Goal: Information Seeking & Learning: Find specific fact

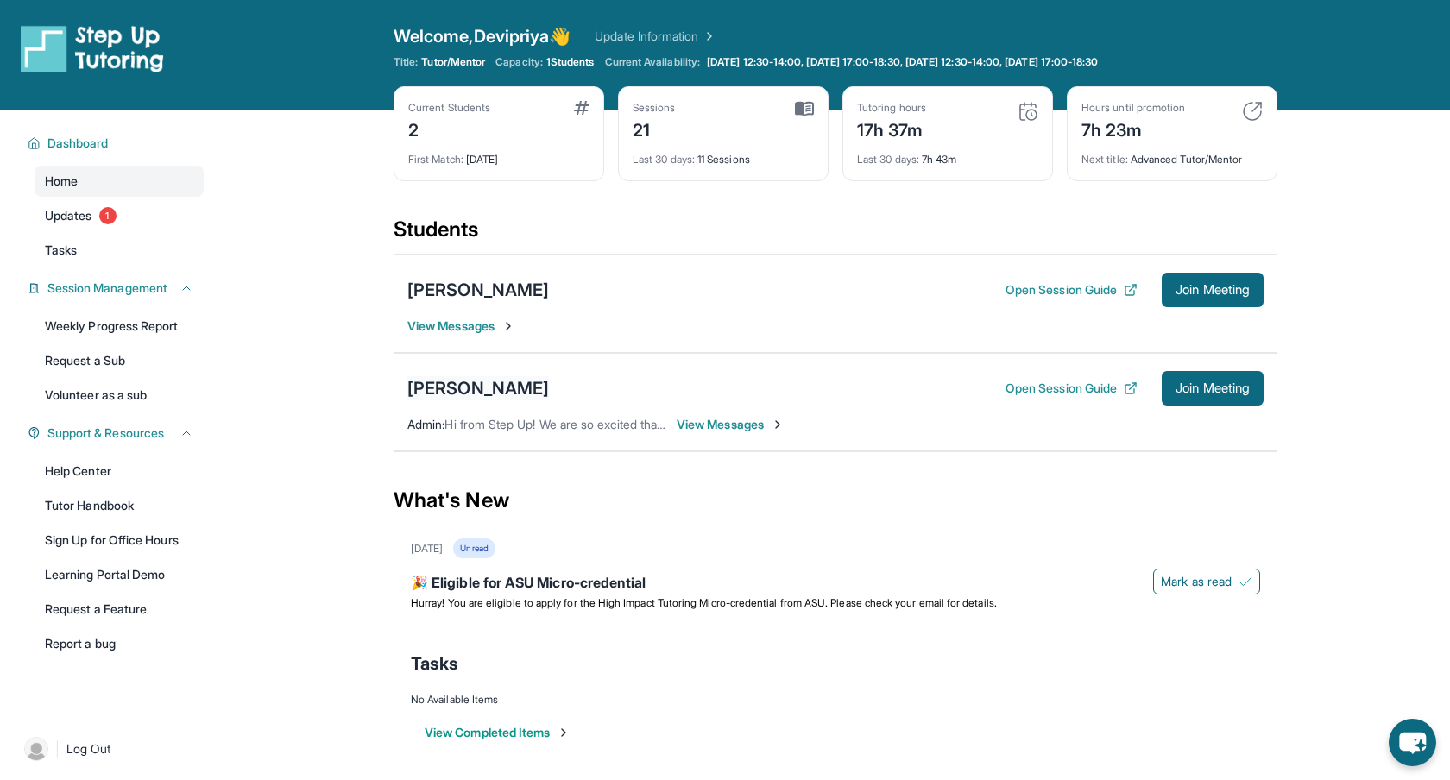
click at [458, 388] on div "[PERSON_NAME]" at bounding box center [478, 388] width 142 height 24
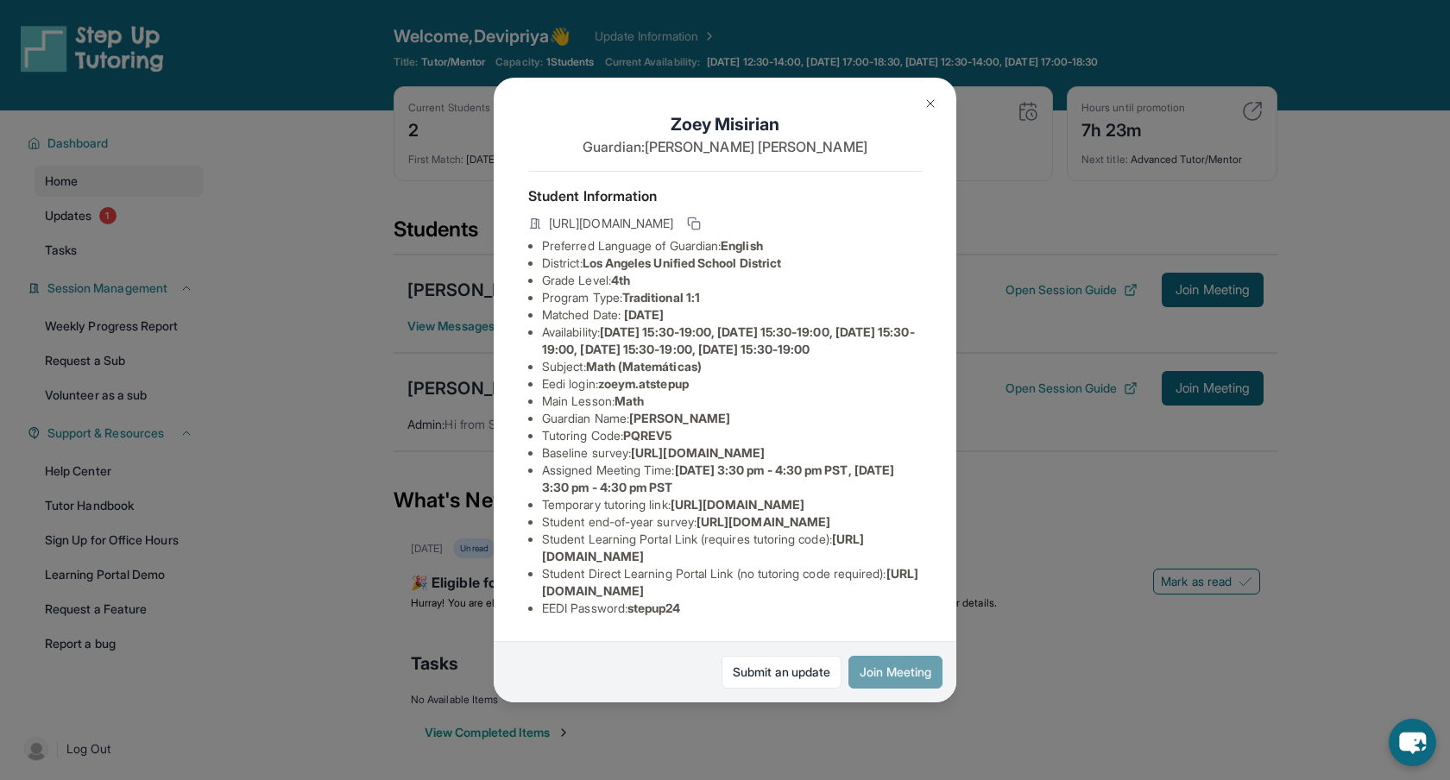
click at [915, 671] on button "Join Meeting" at bounding box center [895, 672] width 94 height 33
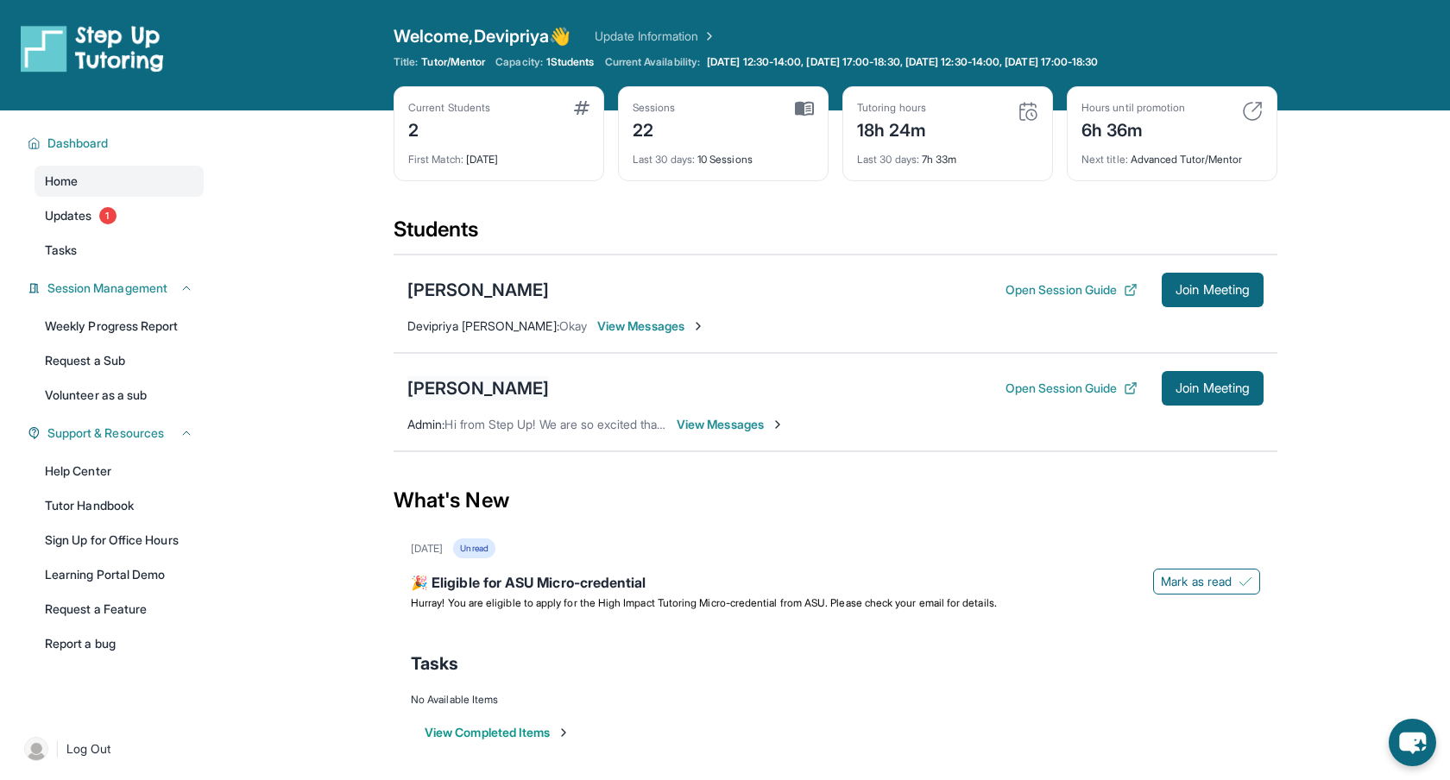
click at [491, 388] on div "[PERSON_NAME]" at bounding box center [478, 388] width 142 height 24
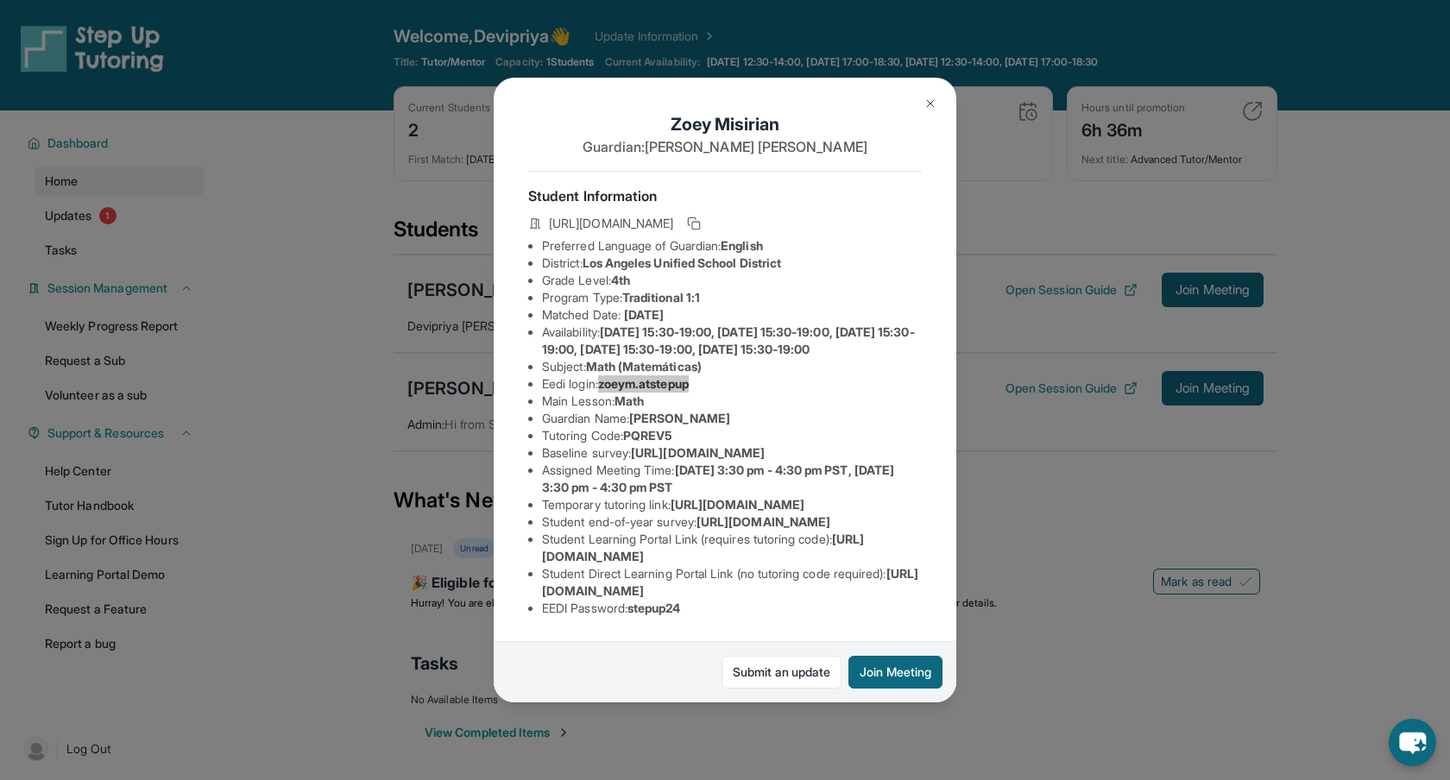
drag, startPoint x: 607, startPoint y: 400, endPoint x: 703, endPoint y: 406, distance: 95.9
click at [703, 393] on li "Eedi login : [PERSON_NAME].atstepup" at bounding box center [732, 383] width 380 height 17
click at [830, 427] on li "Guardian Name : [PERSON_NAME]" at bounding box center [732, 418] width 380 height 17
drag, startPoint x: 701, startPoint y: 404, endPoint x: 608, endPoint y: 405, distance: 92.3
click at [608, 391] on span "zoeym.atstepup" at bounding box center [643, 383] width 91 height 15
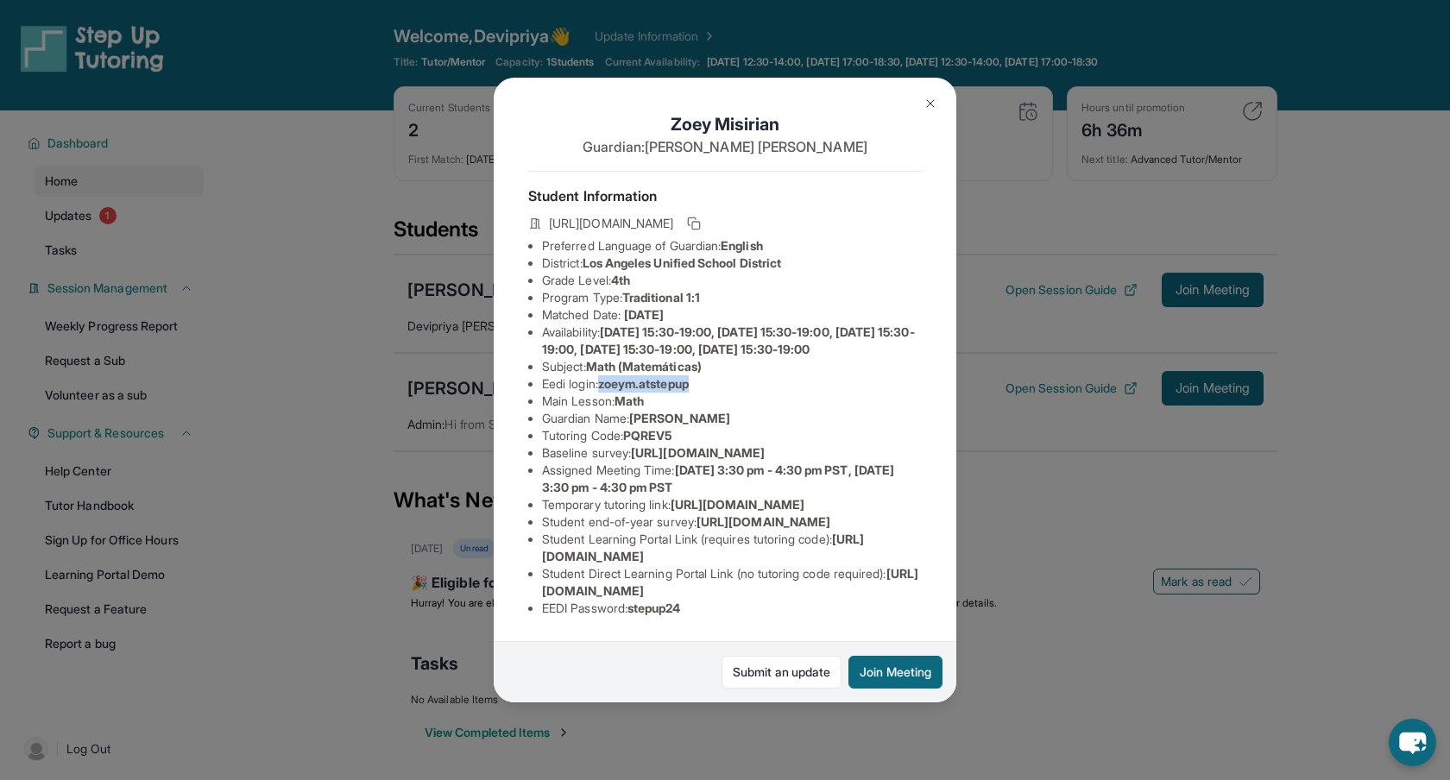
copy span "zoeym.atstepup"
drag, startPoint x: 639, startPoint y: 613, endPoint x: 700, endPoint y: 610, distance: 61.3
click at [700, 611] on li "EEDI Password : stepup24" at bounding box center [732, 608] width 380 height 17
click at [736, 621] on div "Student Information [URL][DOMAIN_NAME] Preferred Language of Guardian: English …" at bounding box center [725, 401] width 394 height 460
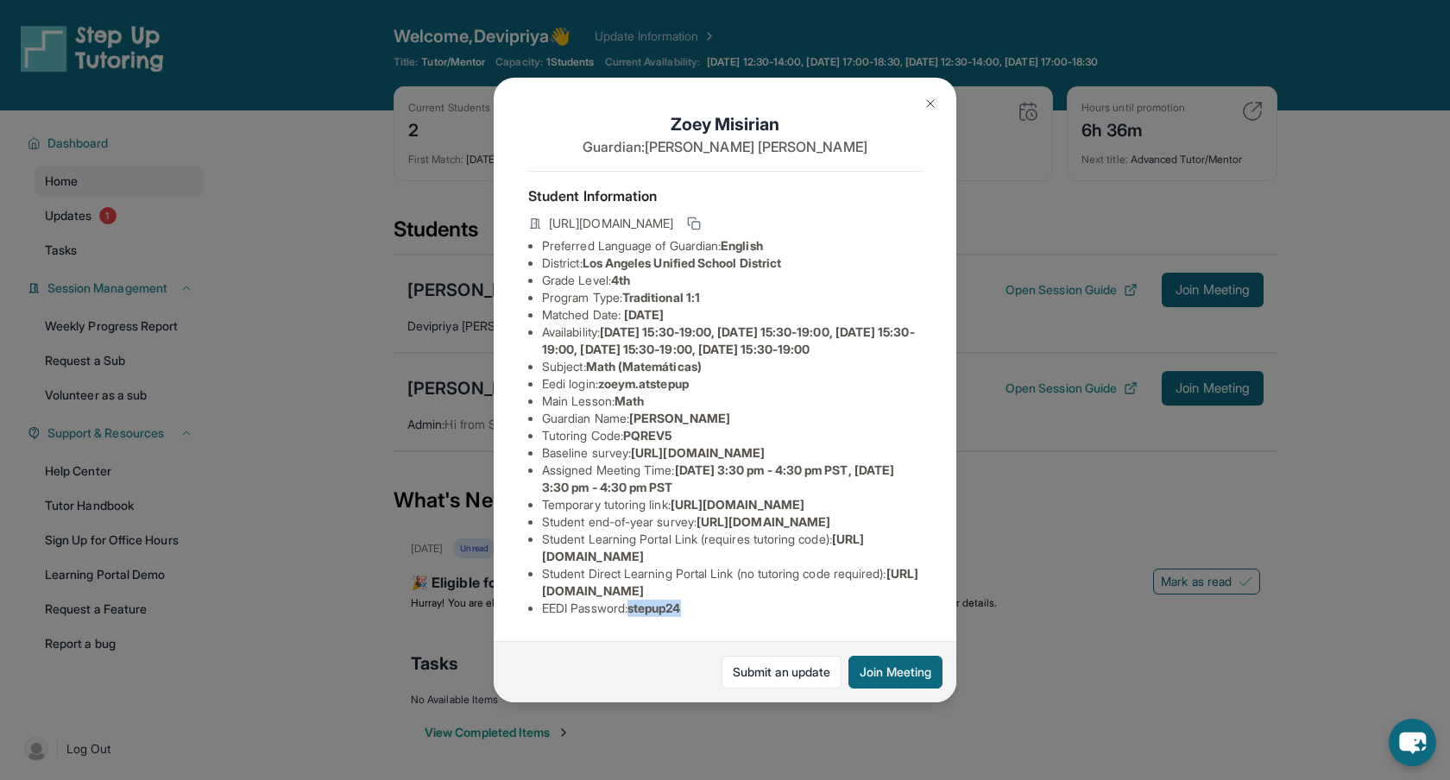
drag, startPoint x: 693, startPoint y: 614, endPoint x: 637, endPoint y: 612, distance: 56.2
click at [635, 612] on li "EEDI Password : stepup24" at bounding box center [732, 608] width 380 height 17
copy span "stepup24"
